Goal: Task Accomplishment & Management: Manage account settings

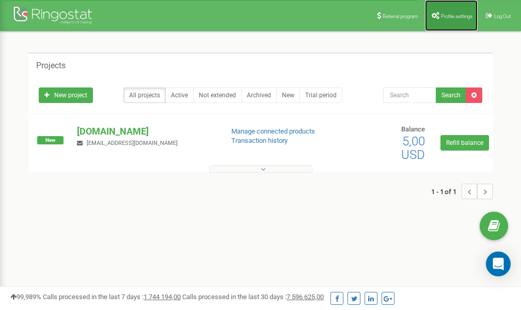
click at [451, 11] on link "Profile settings" at bounding box center [451, 15] width 53 height 31
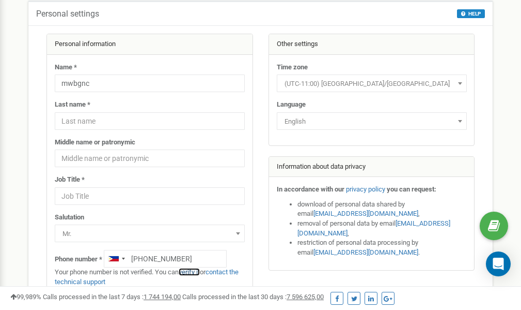
click at [191, 271] on link "verify it" at bounding box center [189, 272] width 21 height 8
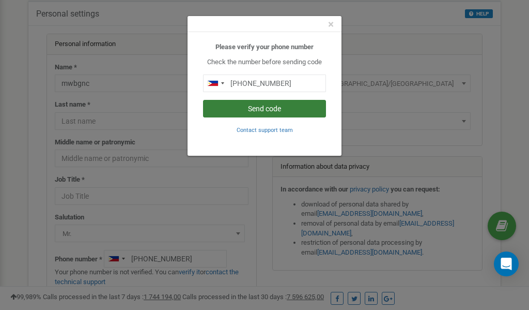
click at [280, 107] on button "Send code" at bounding box center [264, 109] width 123 height 18
